Goal: Task Accomplishment & Management: Complete application form

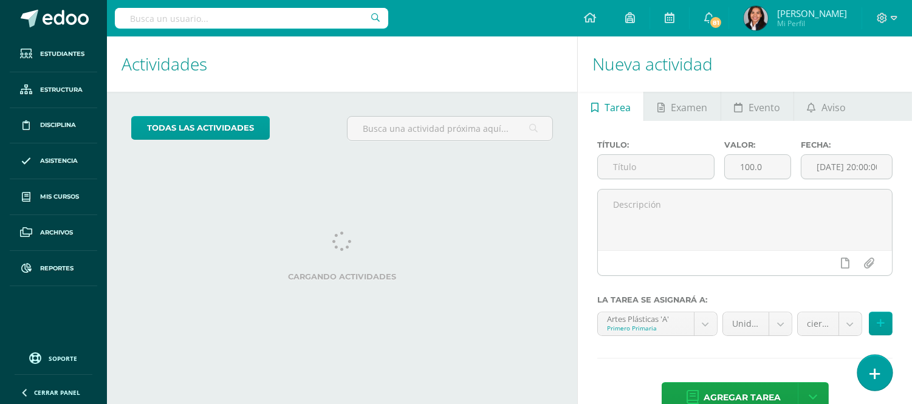
click at [877, 374] on icon at bounding box center [874, 374] width 11 height 14
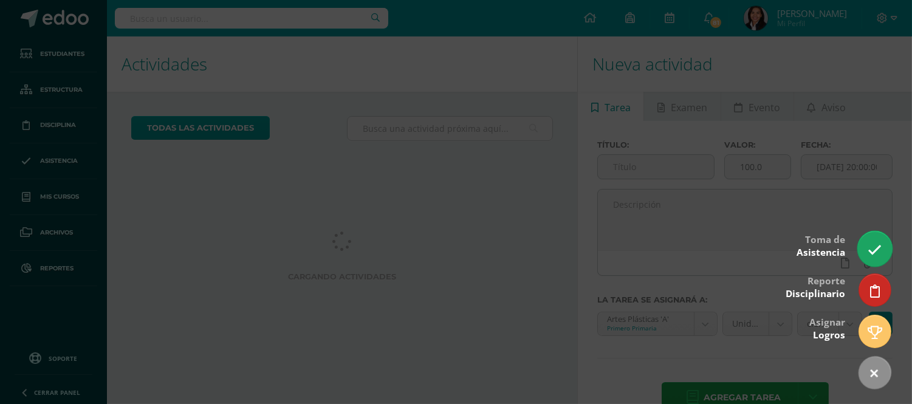
click at [860, 251] on link at bounding box center [874, 248] width 35 height 35
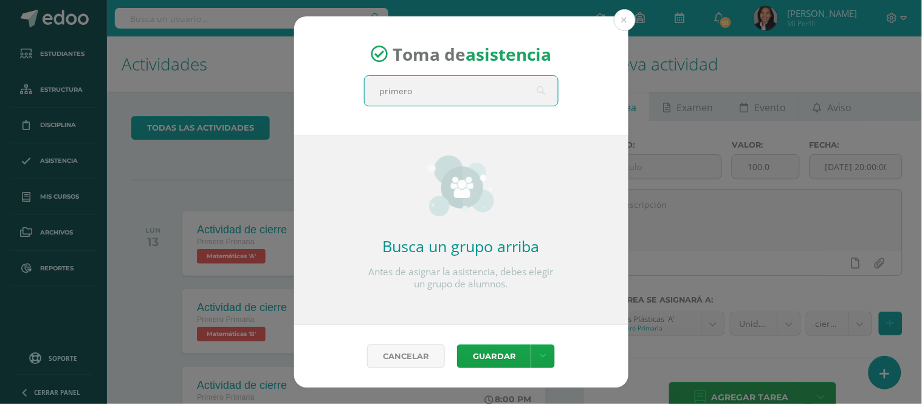
type input "primero a"
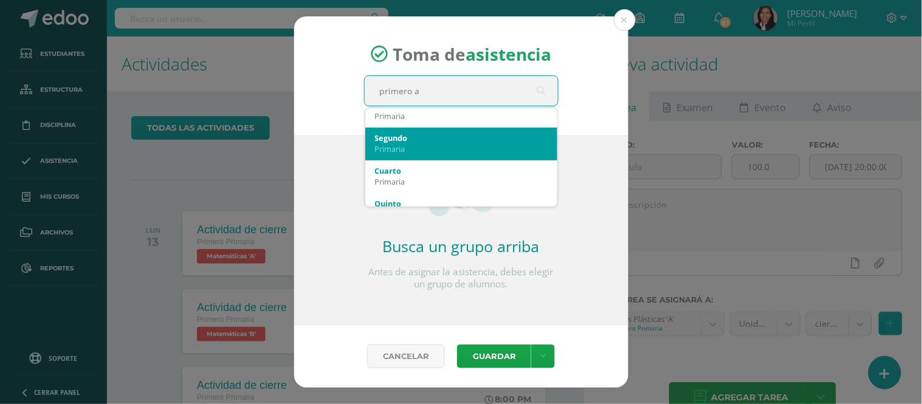
scroll to position [202, 0]
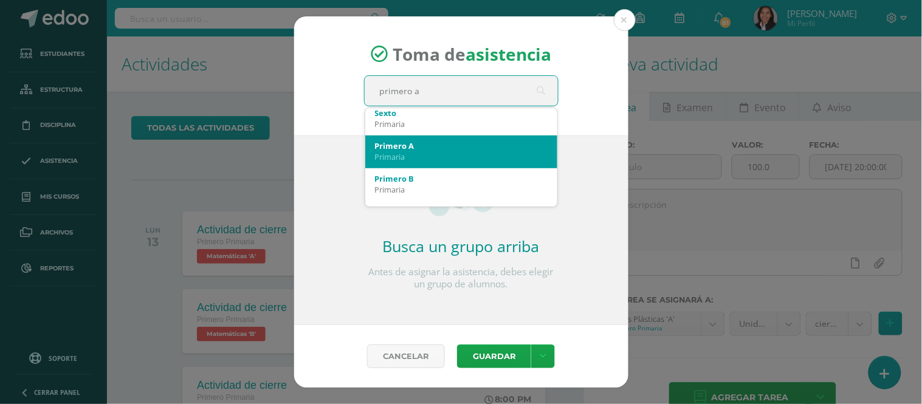
click at [422, 145] on div "Primero A" at bounding box center [461, 145] width 173 height 11
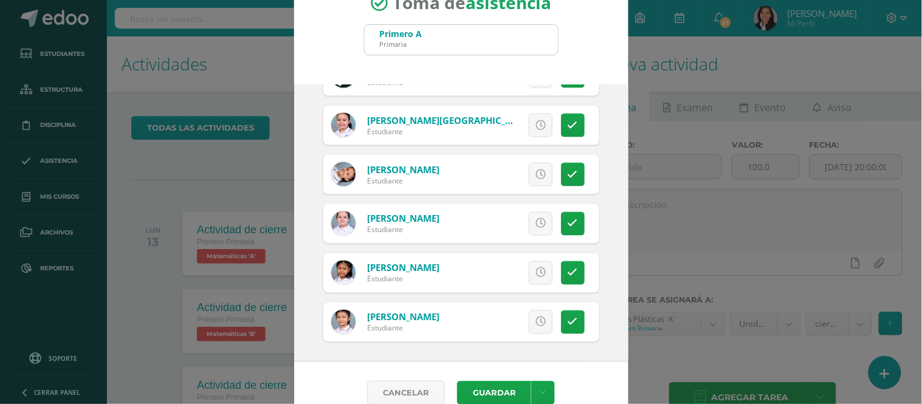
scroll to position [55, 0]
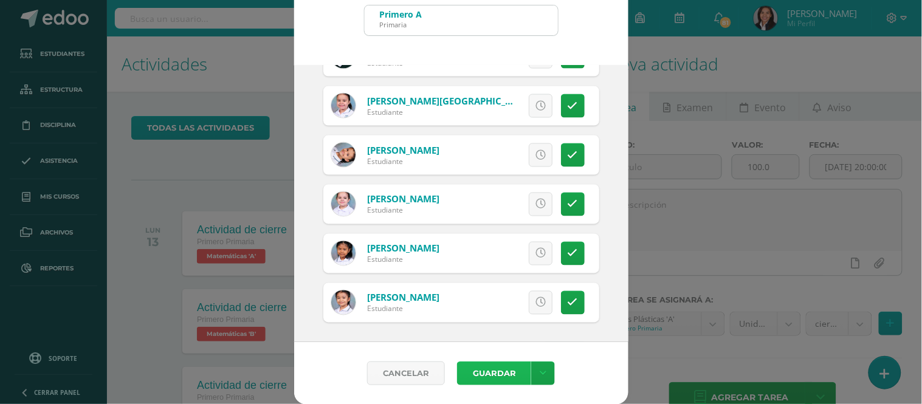
click at [492, 371] on button "Guardar" at bounding box center [494, 373] width 74 height 24
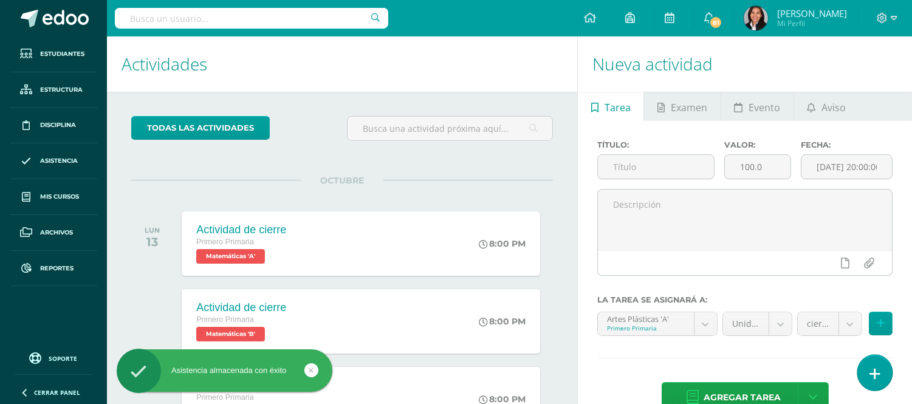
click at [881, 373] on link at bounding box center [874, 372] width 35 height 35
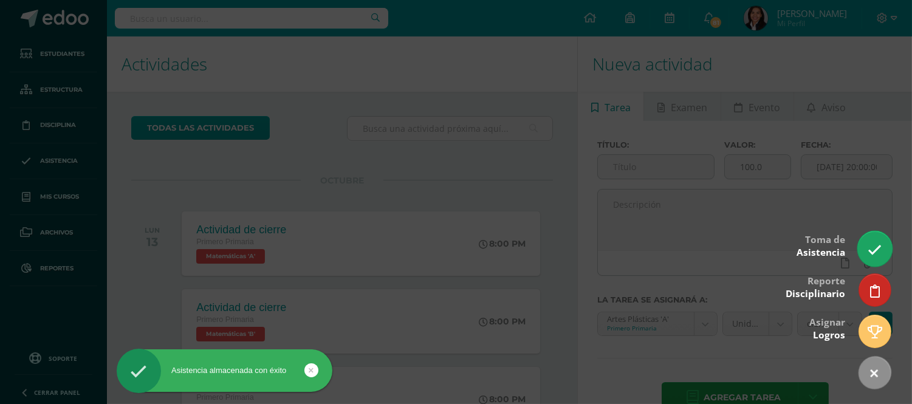
click at [874, 258] on link at bounding box center [874, 248] width 35 height 35
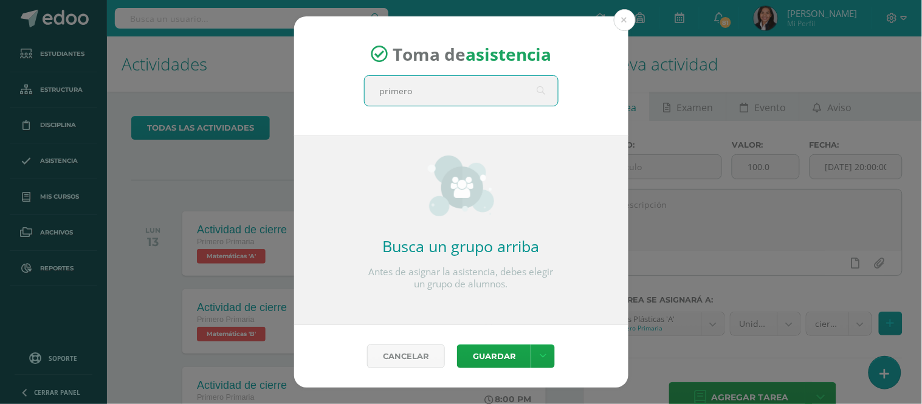
type input "primero B"
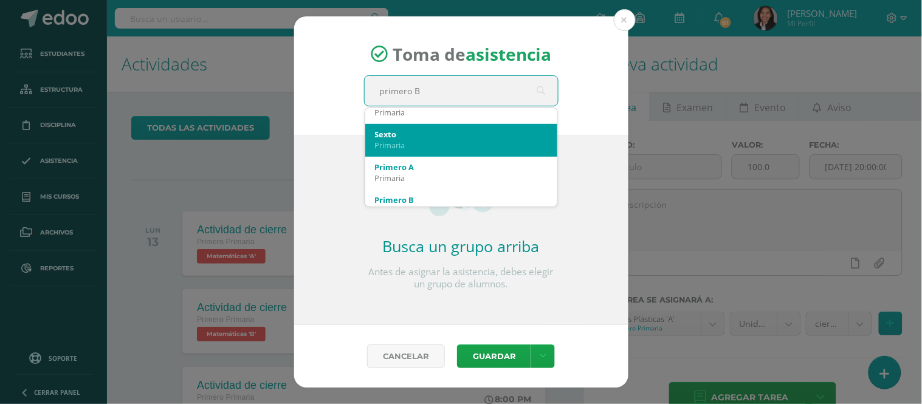
scroll to position [202, 0]
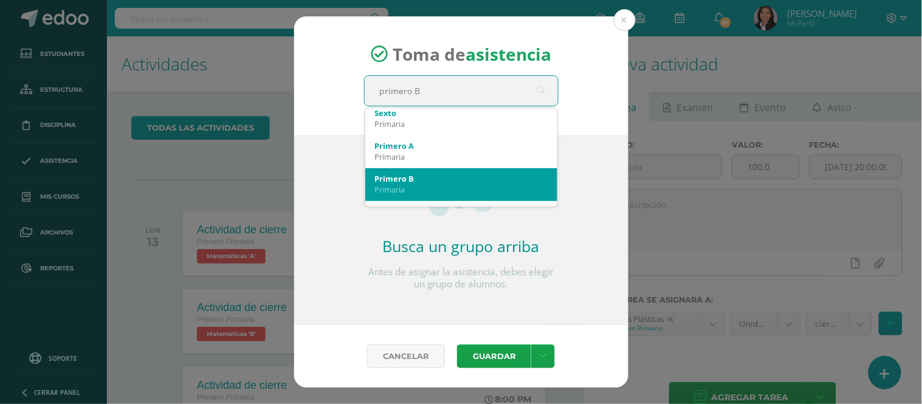
click at [417, 185] on div "Primaria" at bounding box center [461, 189] width 173 height 11
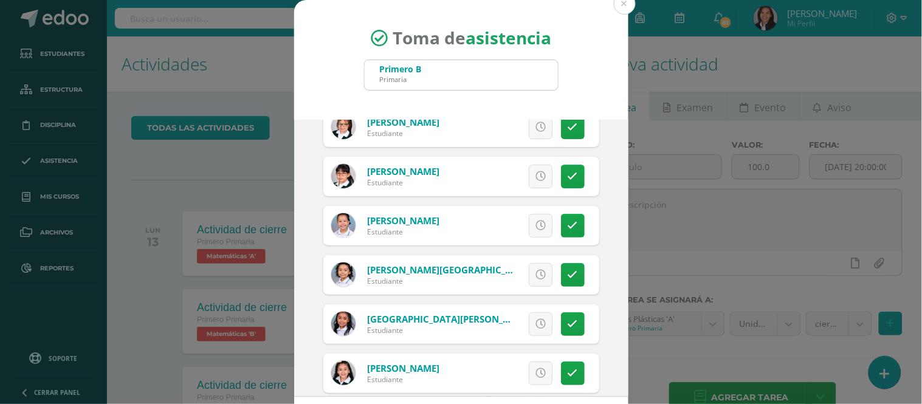
scroll to position [67, 0]
click at [564, 281] on link at bounding box center [573, 274] width 24 height 24
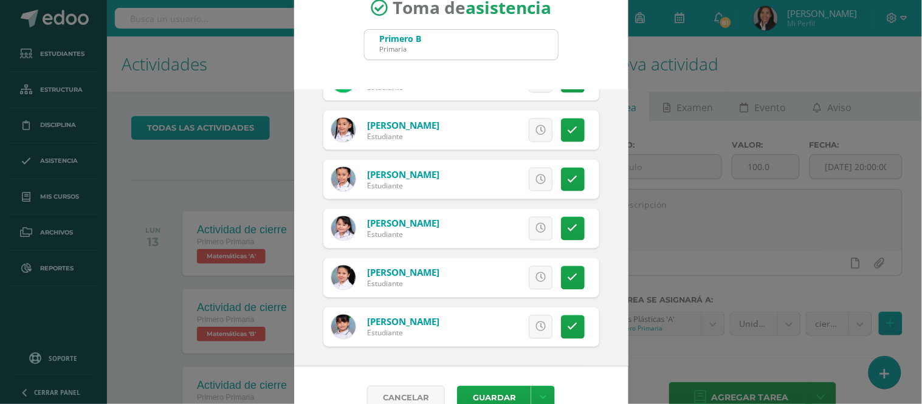
scroll to position [55, 0]
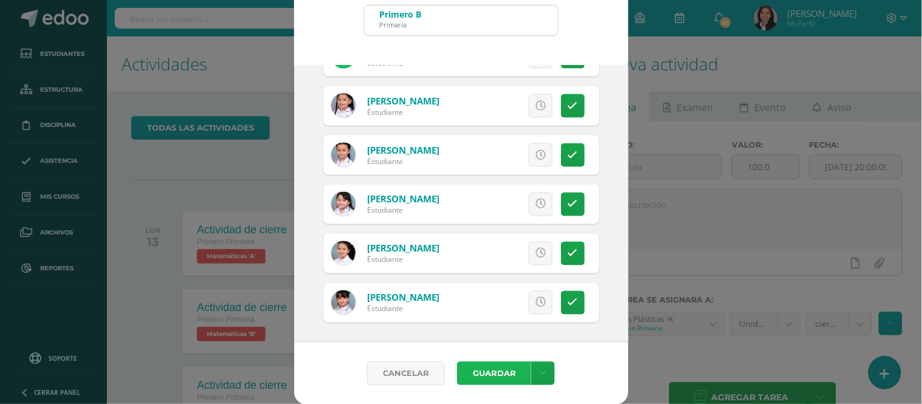
click at [493, 366] on button "Guardar" at bounding box center [494, 373] width 74 height 24
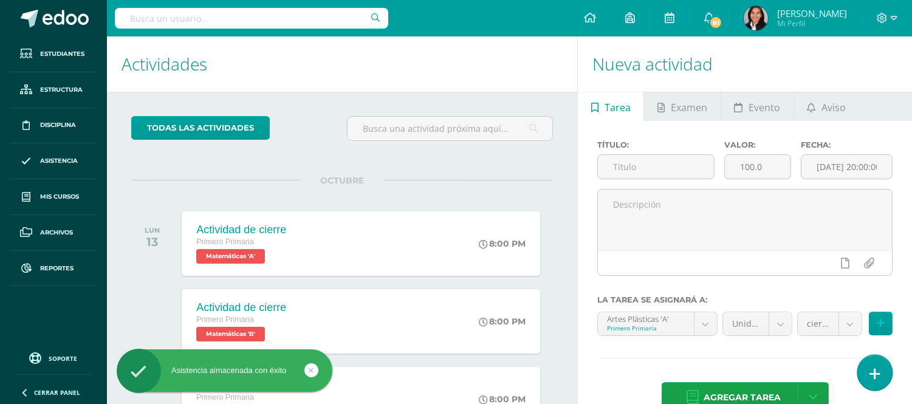
click at [885, 375] on link at bounding box center [874, 372] width 35 height 35
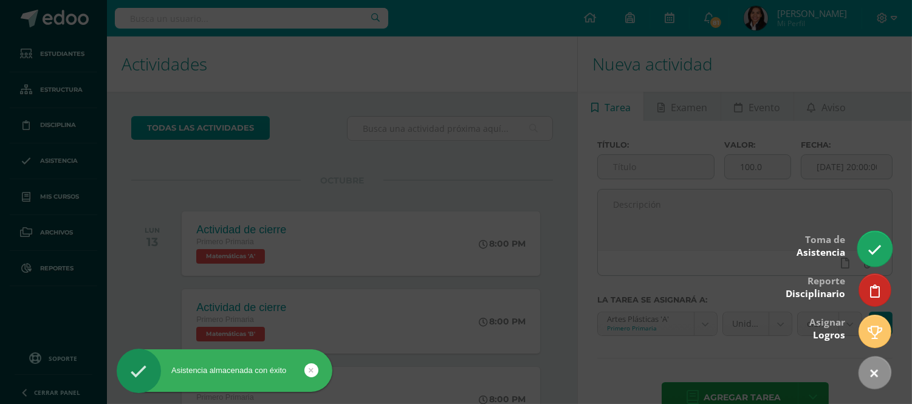
click at [875, 241] on link at bounding box center [874, 248] width 35 height 35
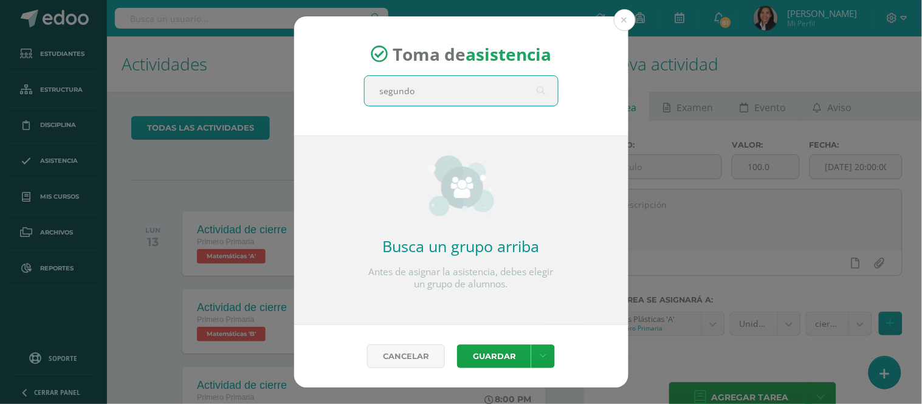
type input "segundo A"
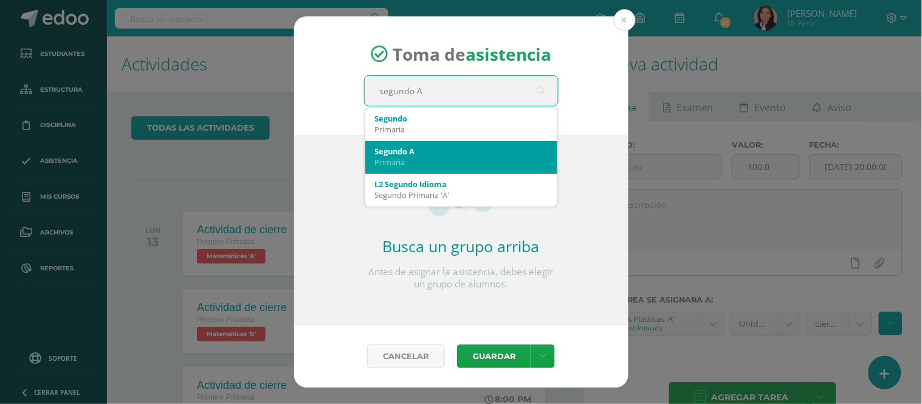
click at [426, 150] on div "Segundo A" at bounding box center [461, 151] width 173 height 11
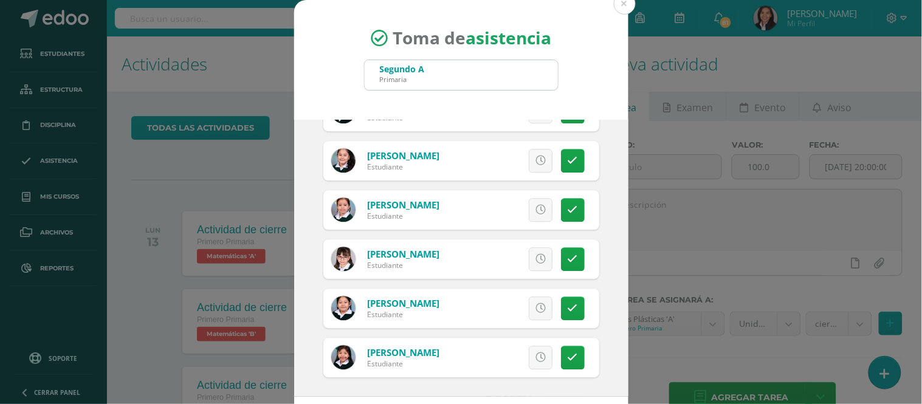
scroll to position [55, 0]
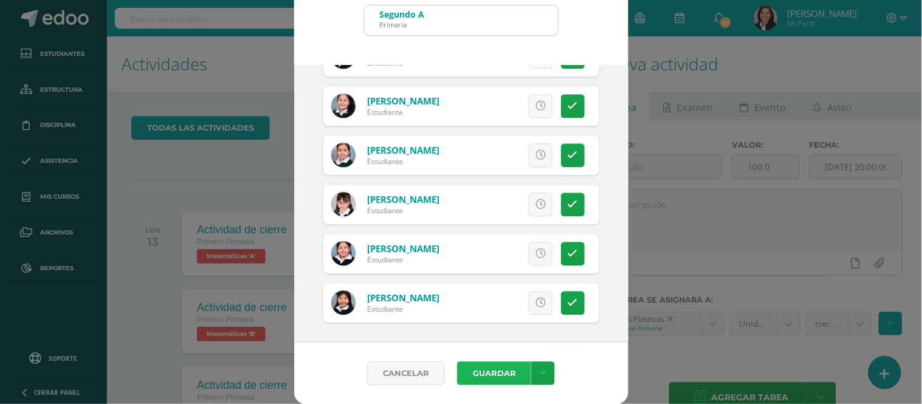
click at [493, 371] on button "Guardar" at bounding box center [494, 373] width 74 height 24
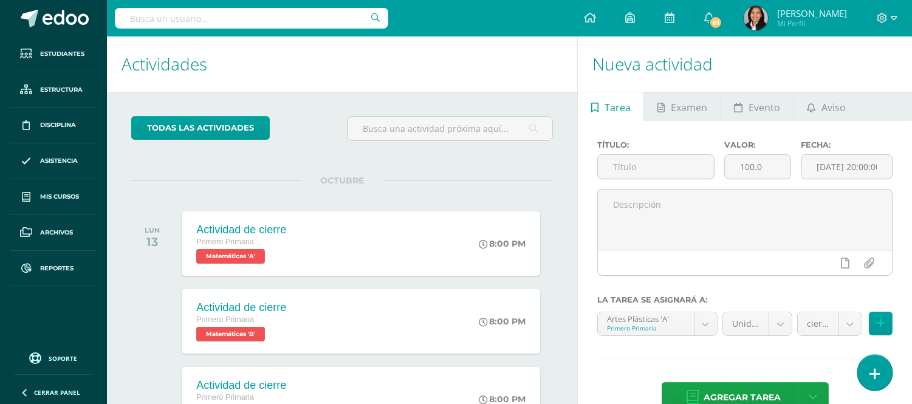
click at [889, 369] on link at bounding box center [874, 372] width 35 height 35
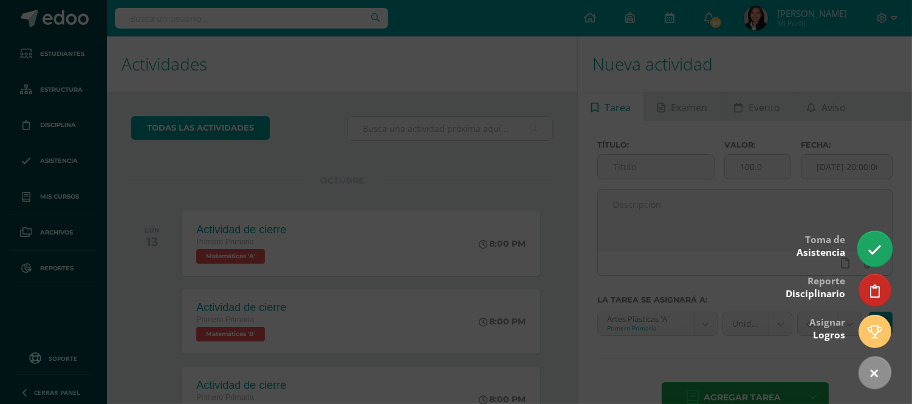
click at [882, 245] on link at bounding box center [874, 248] width 35 height 35
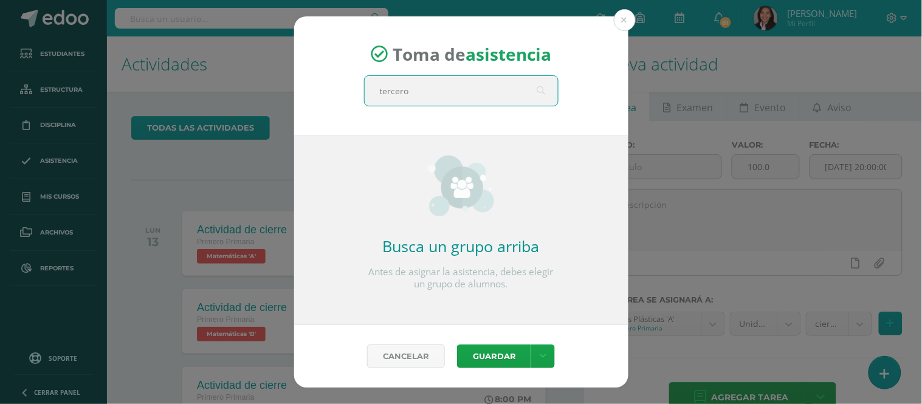
type input "tercero A"
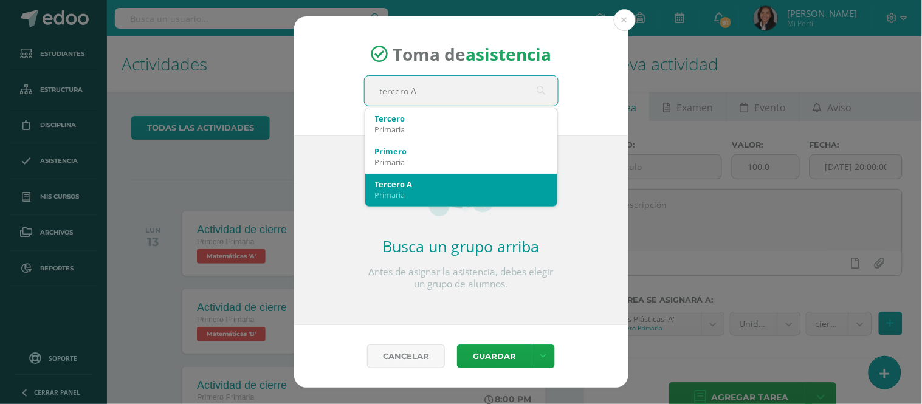
click at [415, 192] on div "Primaria" at bounding box center [461, 195] width 173 height 11
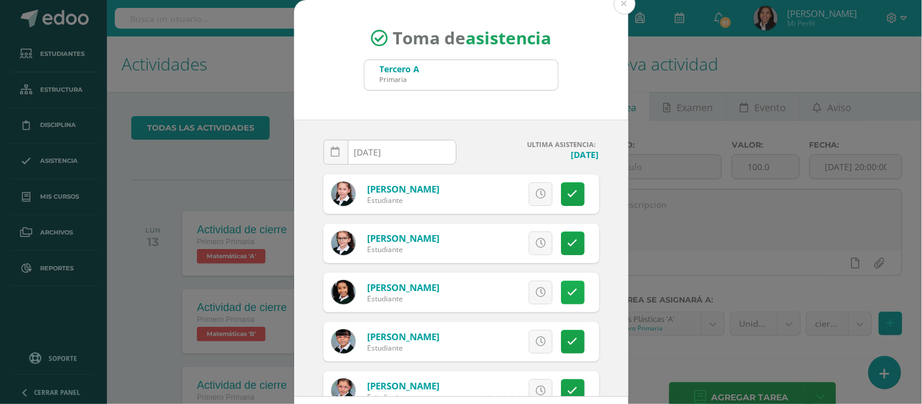
click at [567, 295] on icon at bounding box center [572, 292] width 10 height 10
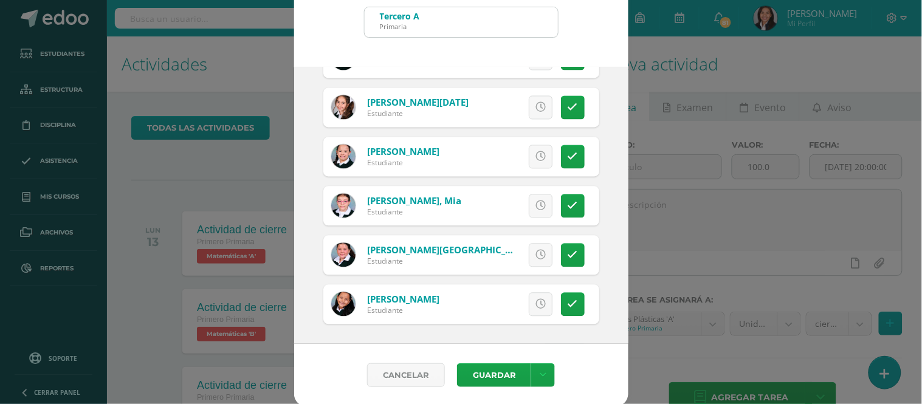
scroll to position [55, 0]
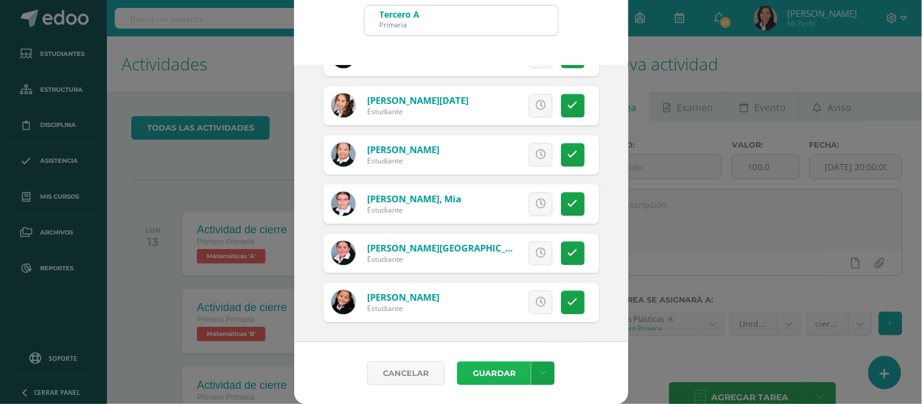
click at [499, 368] on button "Guardar" at bounding box center [494, 373] width 74 height 24
